Goal: Task Accomplishment & Management: Use online tool/utility

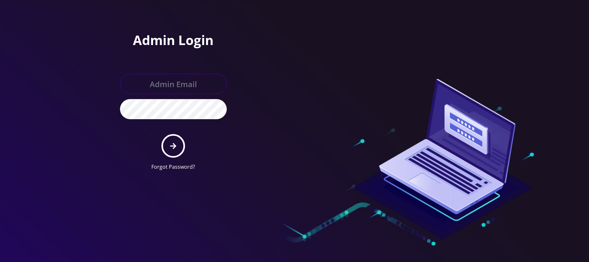
type input "[PERSON_NAME][EMAIL_ADDRESS][DOMAIN_NAME]"
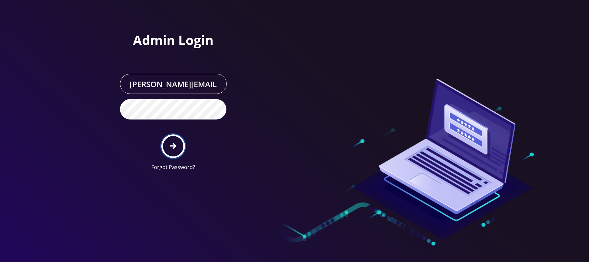
click at [176, 147] on icon "submit" at bounding box center [173, 145] width 6 height 7
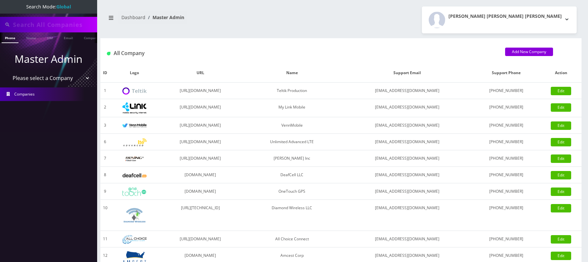
type input "[PERSON_NAME]"
click at [45, 62] on p "Master Admin" at bounding box center [48, 59] width 97 height 16
click at [45, 77] on select "Please select a Company Teltik Production My Link Mobile VennMobile Unlimited A…" at bounding box center [48, 78] width 83 height 12
select select "13"
click at [7, 72] on select "Please select a Company Teltik Production My Link Mobile VennMobile Unlimited A…" at bounding box center [48, 78] width 83 height 12
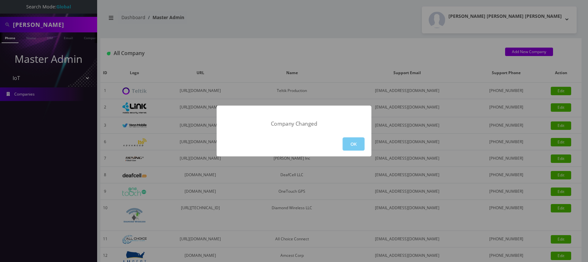
click at [352, 146] on button "OK" at bounding box center [353, 143] width 22 height 13
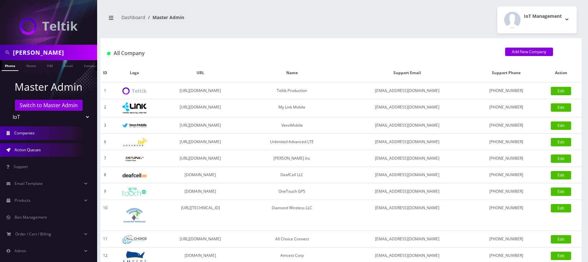
click at [30, 149] on span "Action Queues" at bounding box center [28, 150] width 26 height 6
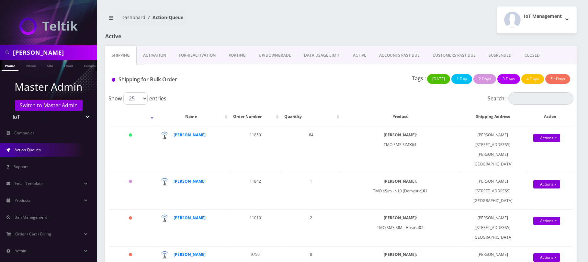
click at [160, 52] on link "Activation" at bounding box center [155, 55] width 36 height 19
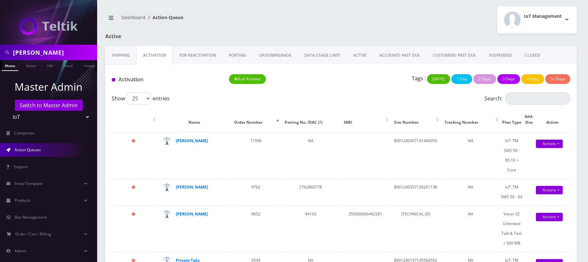
click at [125, 56] on link "Shipping" at bounding box center [120, 55] width 31 height 19
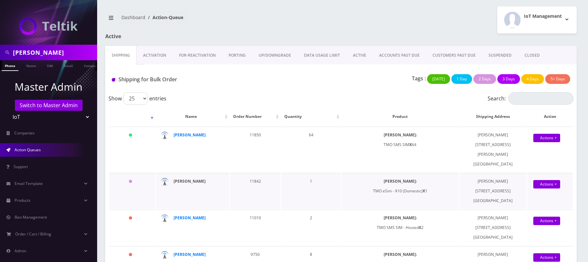
click at [176, 178] on strong "Nirvan Ramoutar" at bounding box center [189, 181] width 32 height 6
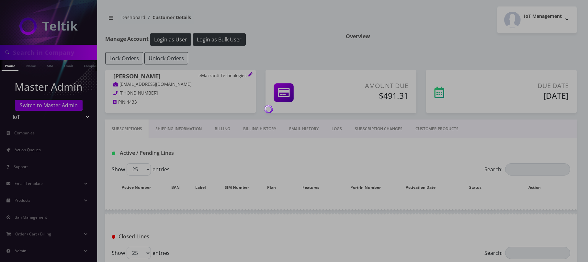
type input "[PERSON_NAME]"
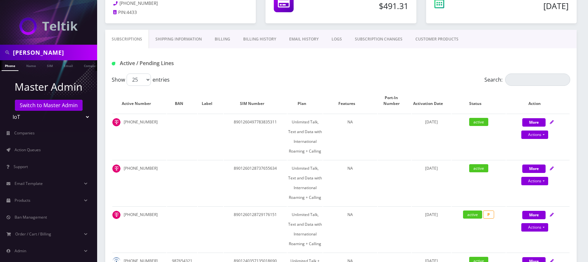
scroll to position [86, 0]
